Goal: Task Accomplishment & Management: Use online tool/utility

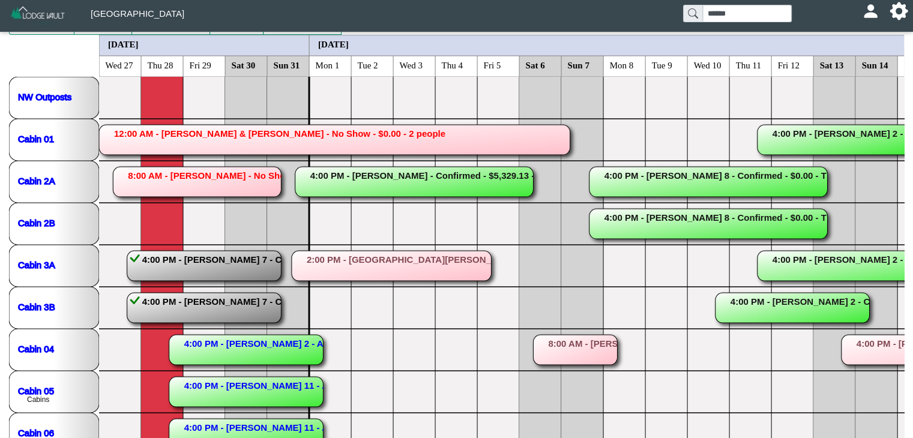
scroll to position [95, 0]
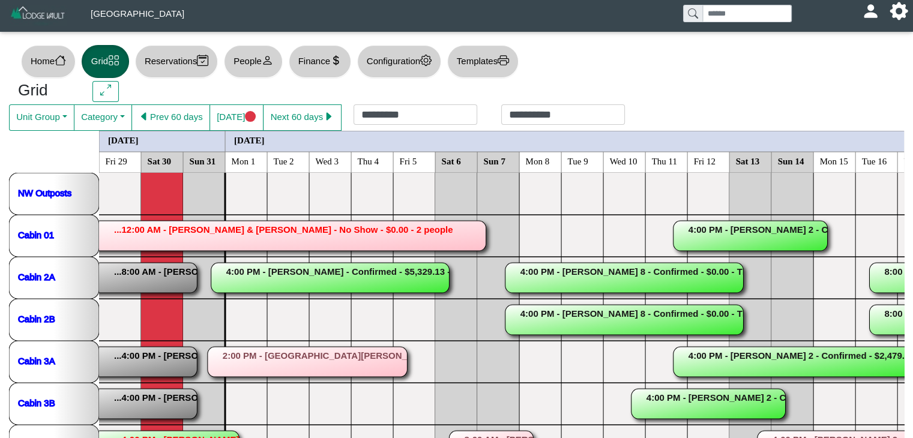
click at [240, 235] on rect at bounding box center [250, 236] width 471 height 30
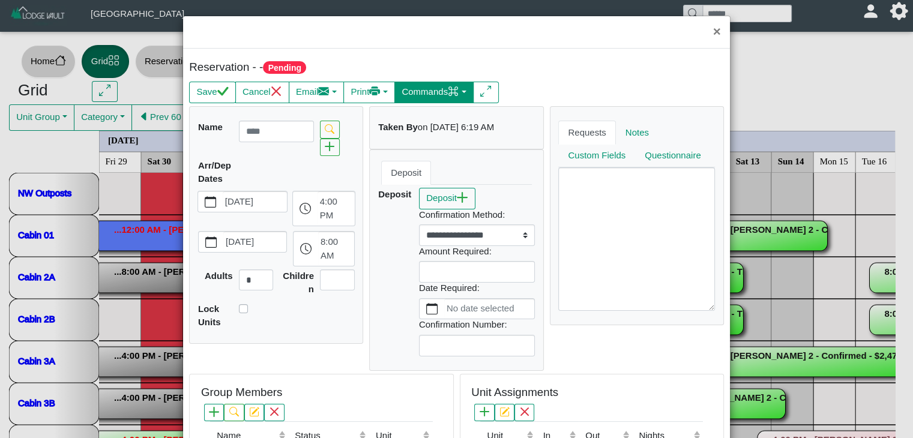
click at [449, 91] on button "Commands" at bounding box center [434, 93] width 79 height 22
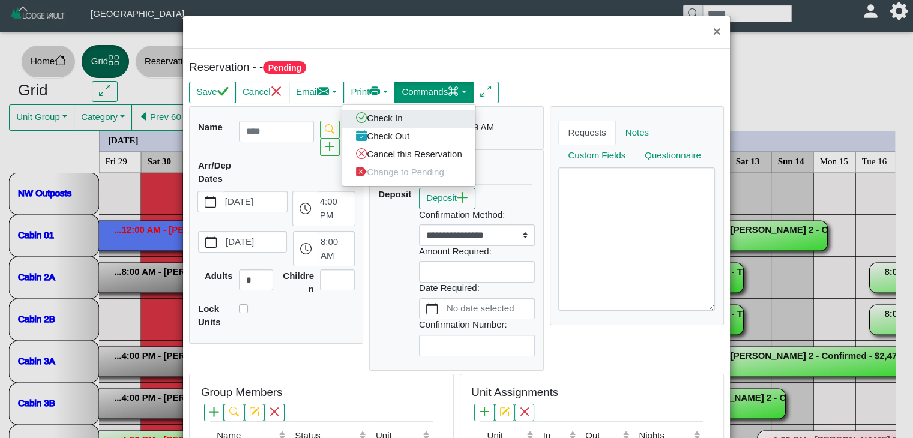
click at [421, 119] on link "Check In" at bounding box center [408, 118] width 133 height 18
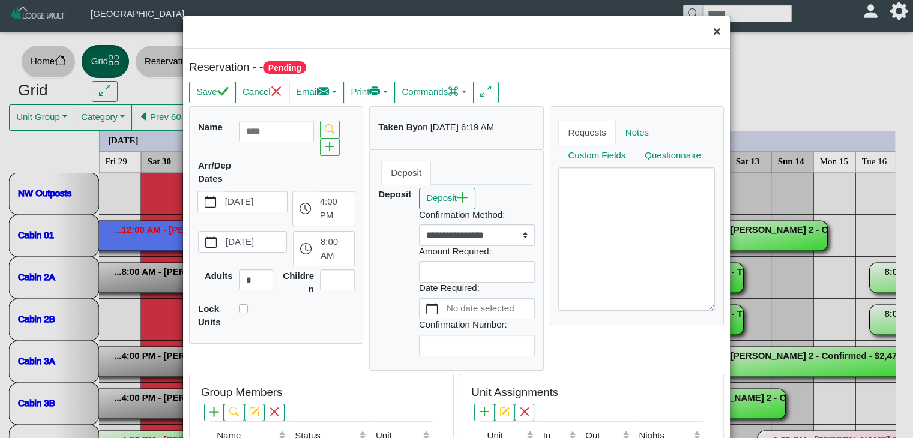
click at [705, 36] on button "×" at bounding box center [717, 32] width 26 height 32
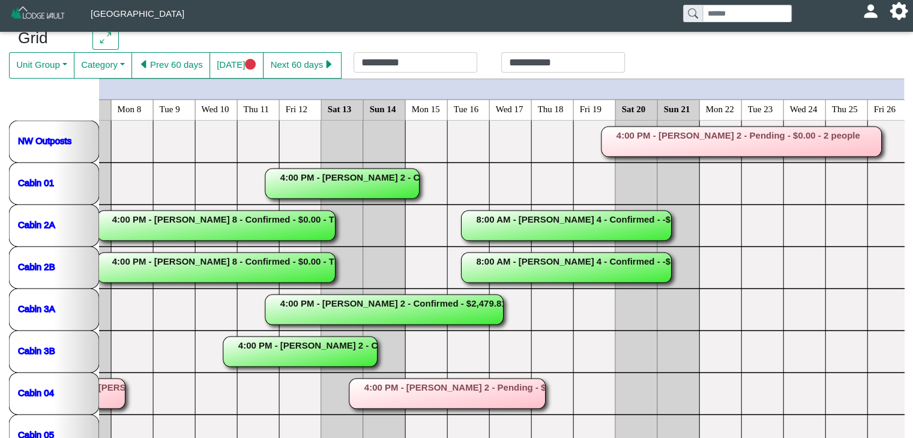
scroll to position [48, 0]
